Goal: Ask a question

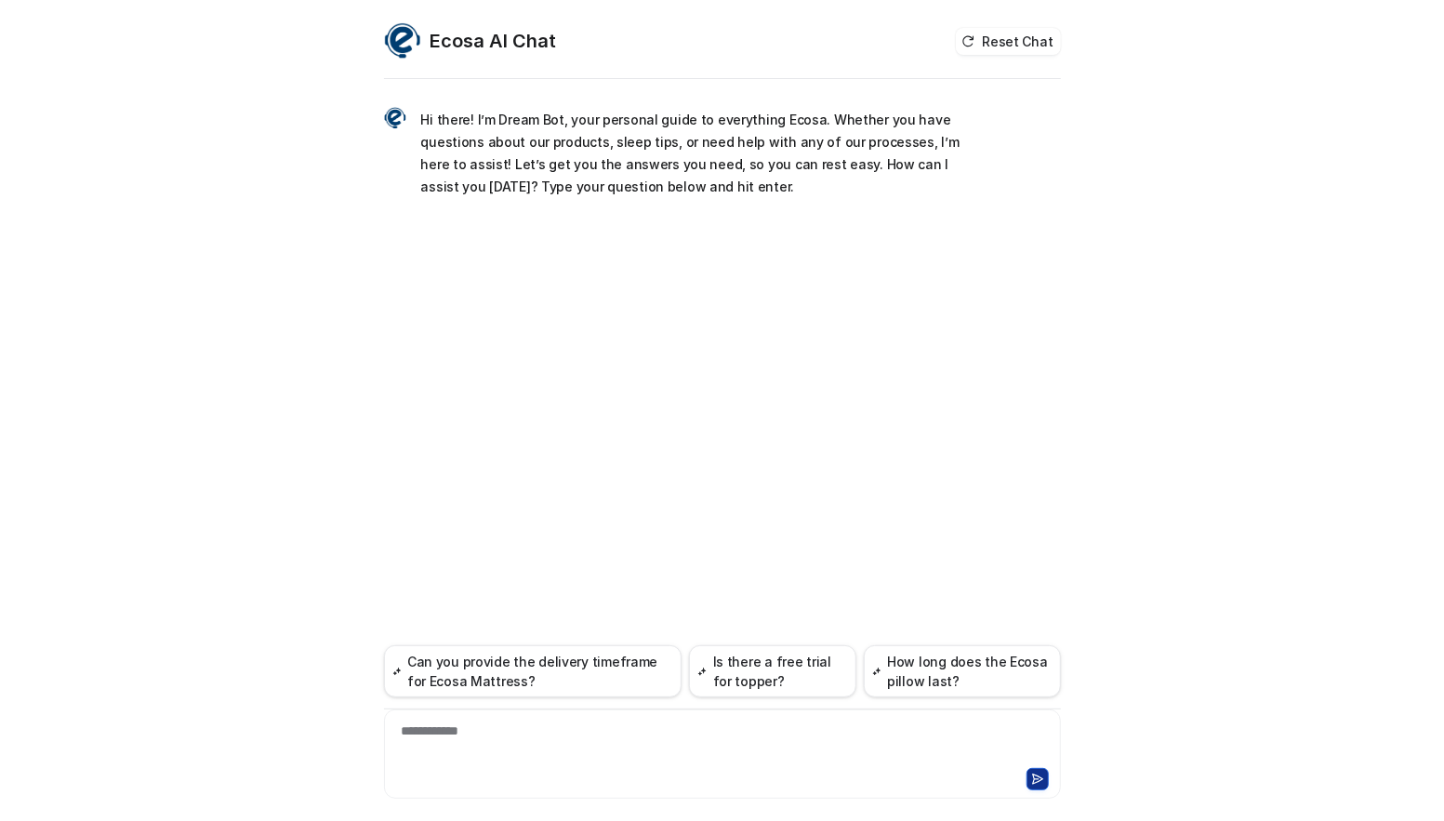
click at [495, 762] on div "**********" at bounding box center [723, 743] width 668 height 43
